Goal: Transaction & Acquisition: Purchase product/service

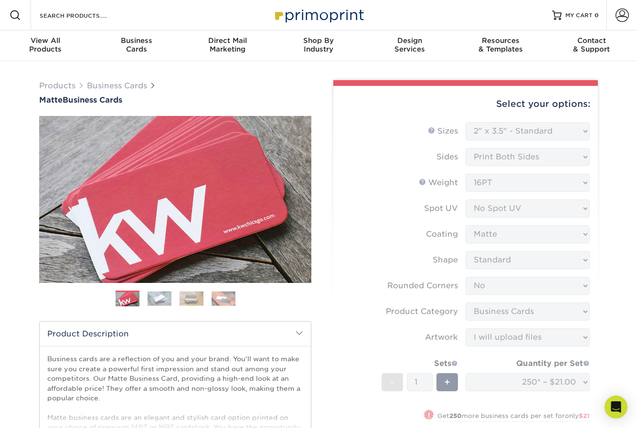
select select "2.00x3.50"
select select "0"
select select "3b5148f1-0588-4f88-a218-97bcfdce65c1"
select select "upload"
select select "250* – $21.00"
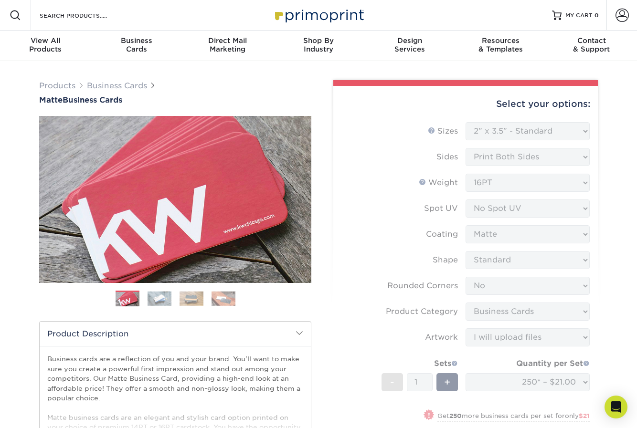
select select "23721297-b68b-4846-ba83-3171e6bd9d78"
click at [362, 211] on form "Sizes Help Sizes Please Select 1.5" x 3.5" - Mini 1.75" x 3.5" - Mini 2" x 2" -…" at bounding box center [465, 305] width 249 height 366
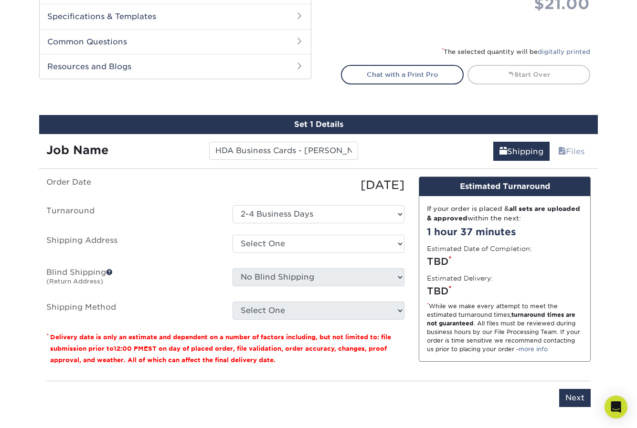
scroll to position [460, 0]
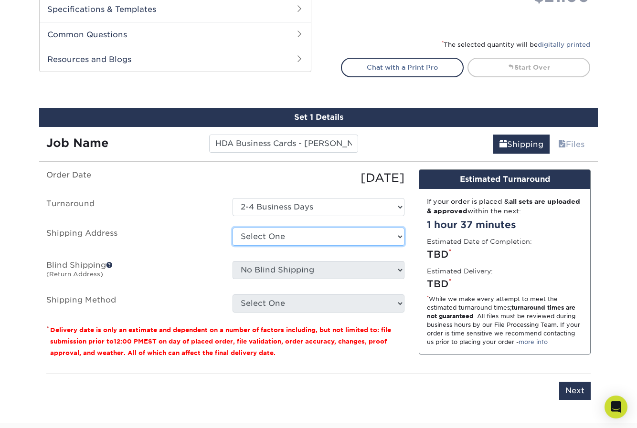
click at [353, 232] on select "Select One + Add New Address - Login" at bounding box center [318, 237] width 172 height 18
click at [232, 246] on select "Select One + Add New Address - Login" at bounding box center [318, 237] width 172 height 18
select select "-1"
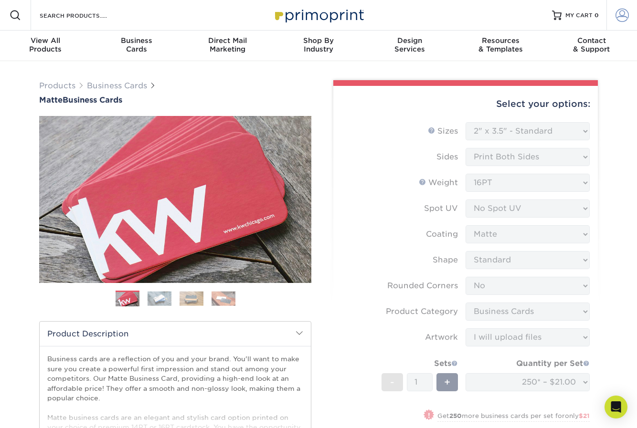
click at [616, 17] on span at bounding box center [621, 15] width 13 height 13
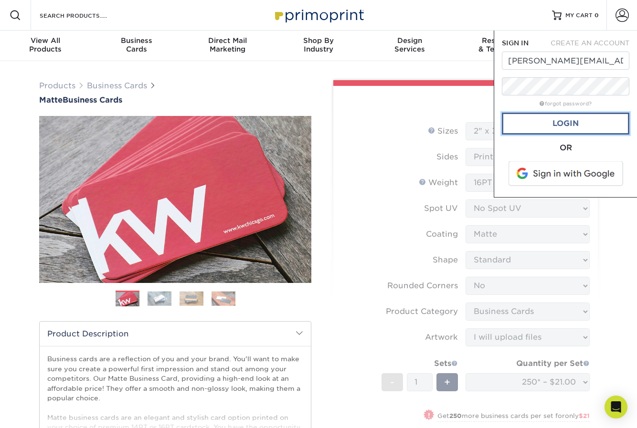
click at [568, 125] on link "Login" at bounding box center [564, 124] width 127 height 22
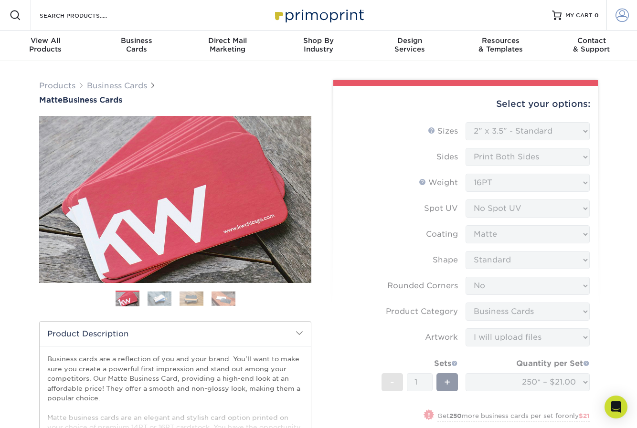
click at [620, 14] on span at bounding box center [621, 15] width 13 height 13
